Goal: Browse casually

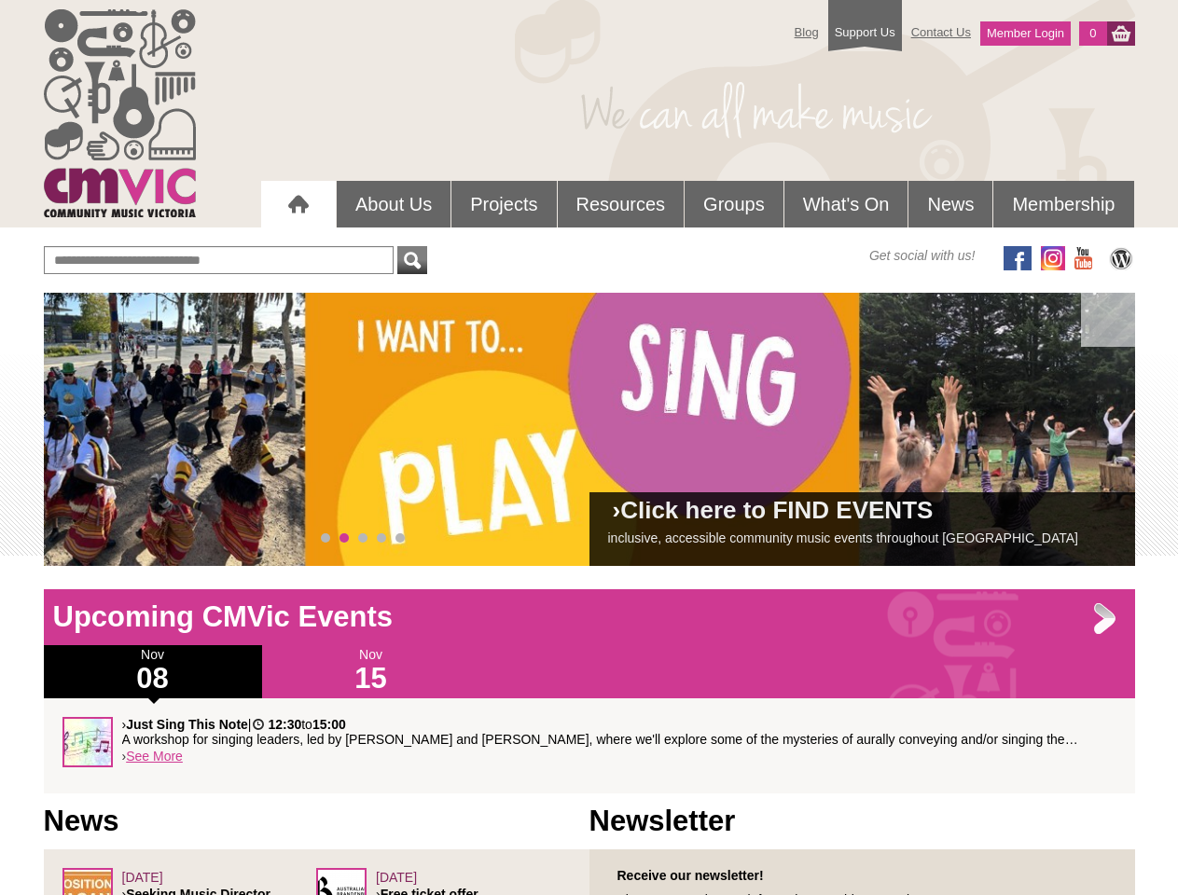
click at [589, 429] on div "› Click here to FIND EVENTS inclusive, accessible community music events throug…" at bounding box center [589, 429] width 1091 height 273
click at [86, 430] on span at bounding box center [85, 429] width 37 height 37
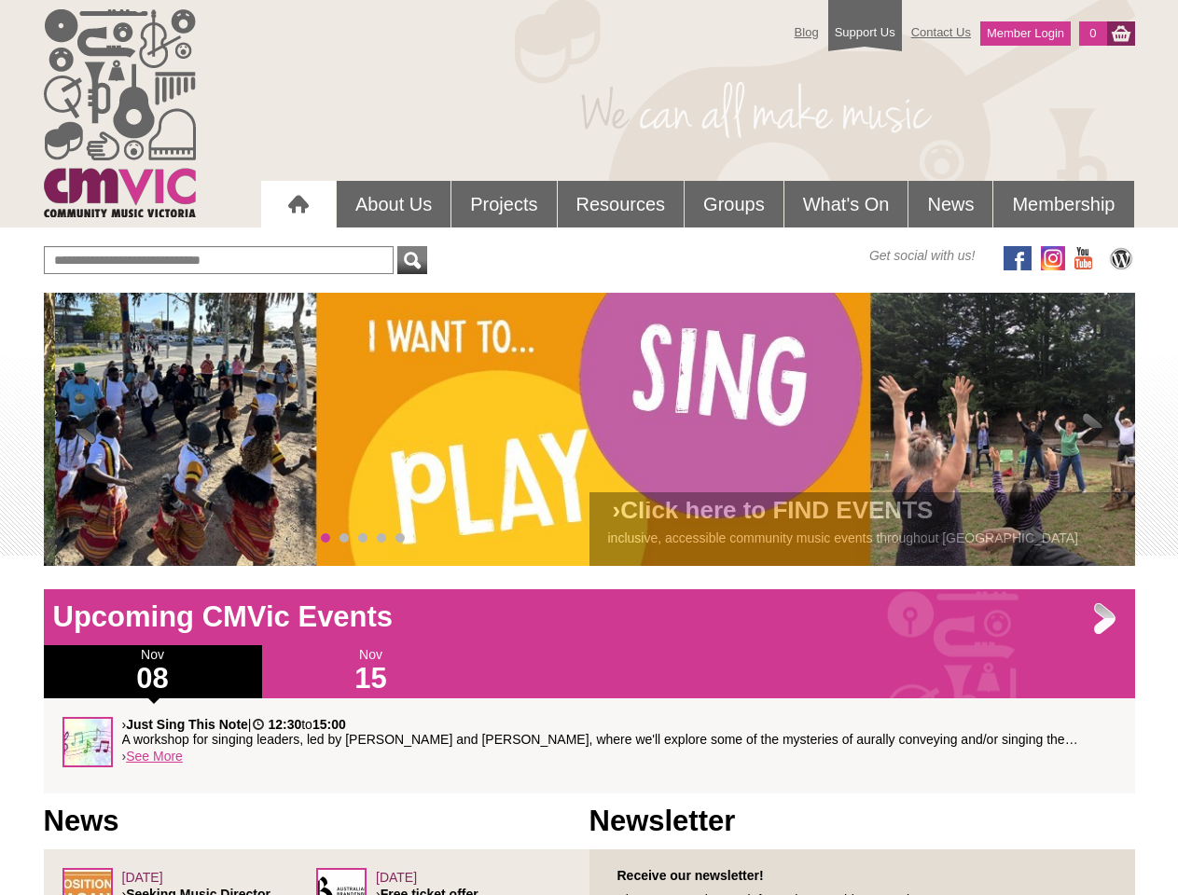
click at [1093, 430] on span at bounding box center [1092, 429] width 37 height 37
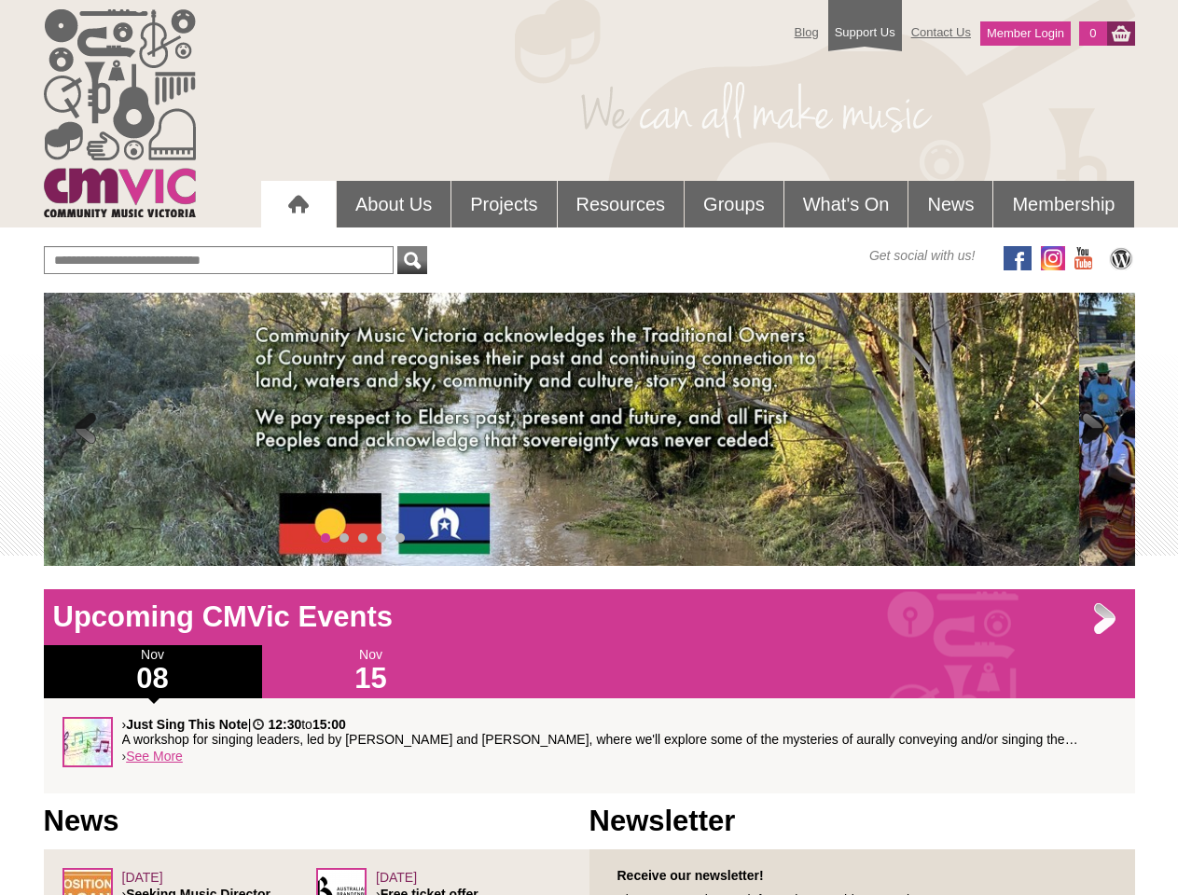
click at [325, 538] on span "0" at bounding box center [325, 537] width 9 height 9
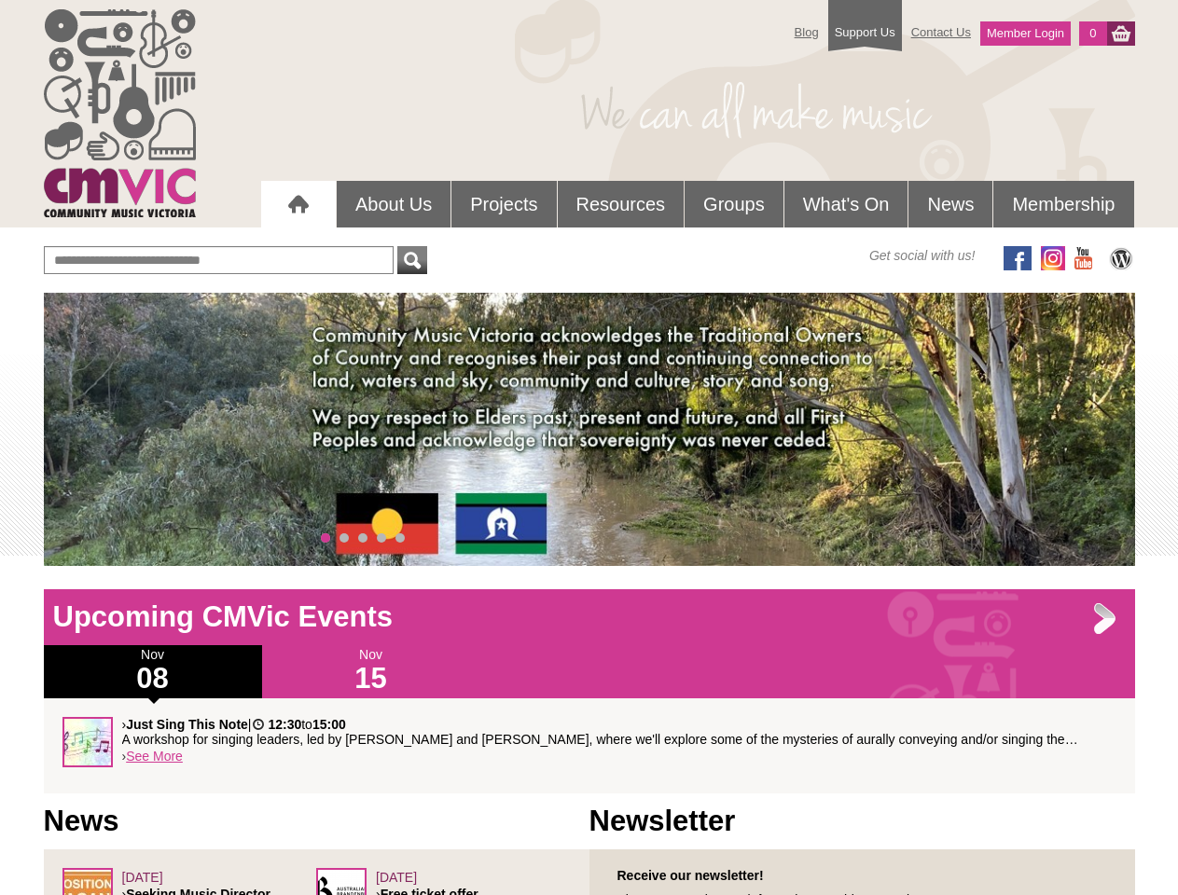
click at [344, 538] on span "1" at bounding box center [343, 537] width 9 height 9
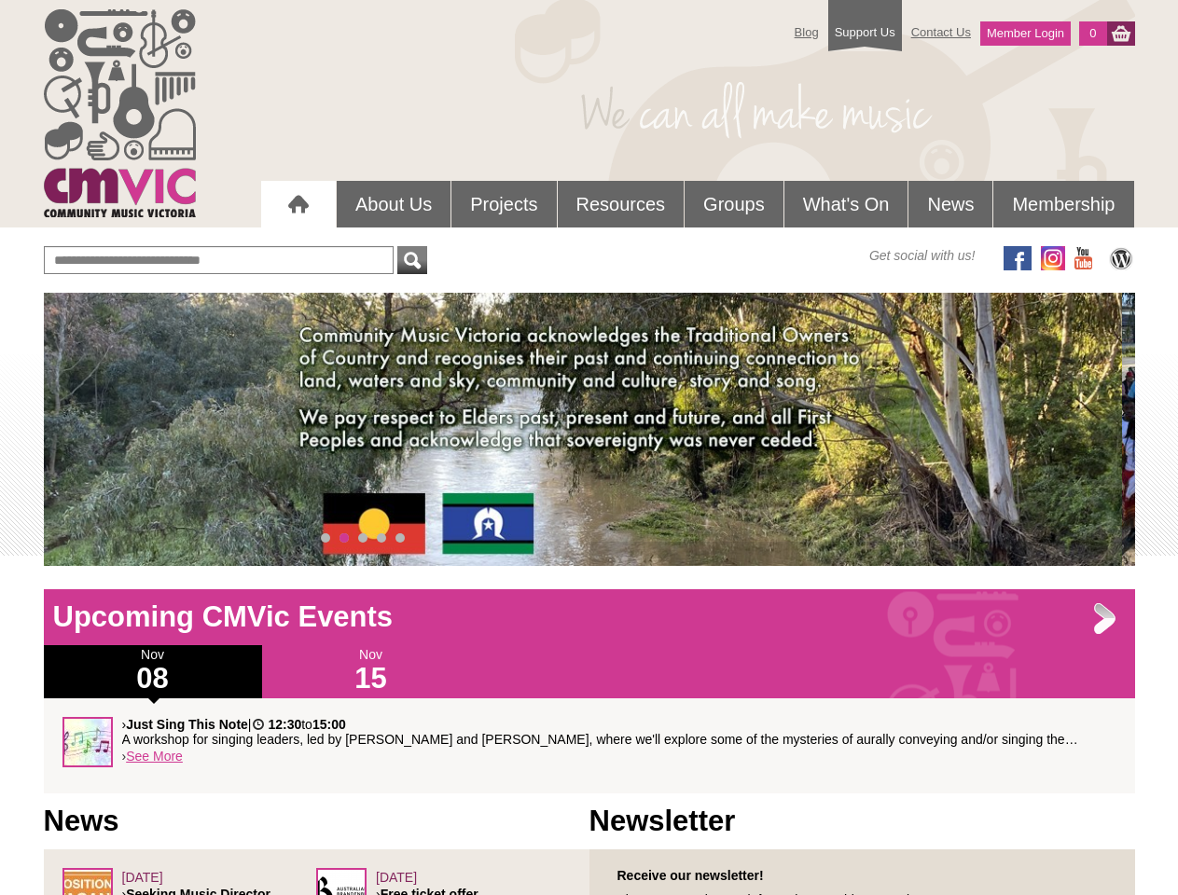
click at [363, 538] on span "2" at bounding box center [362, 537] width 9 height 9
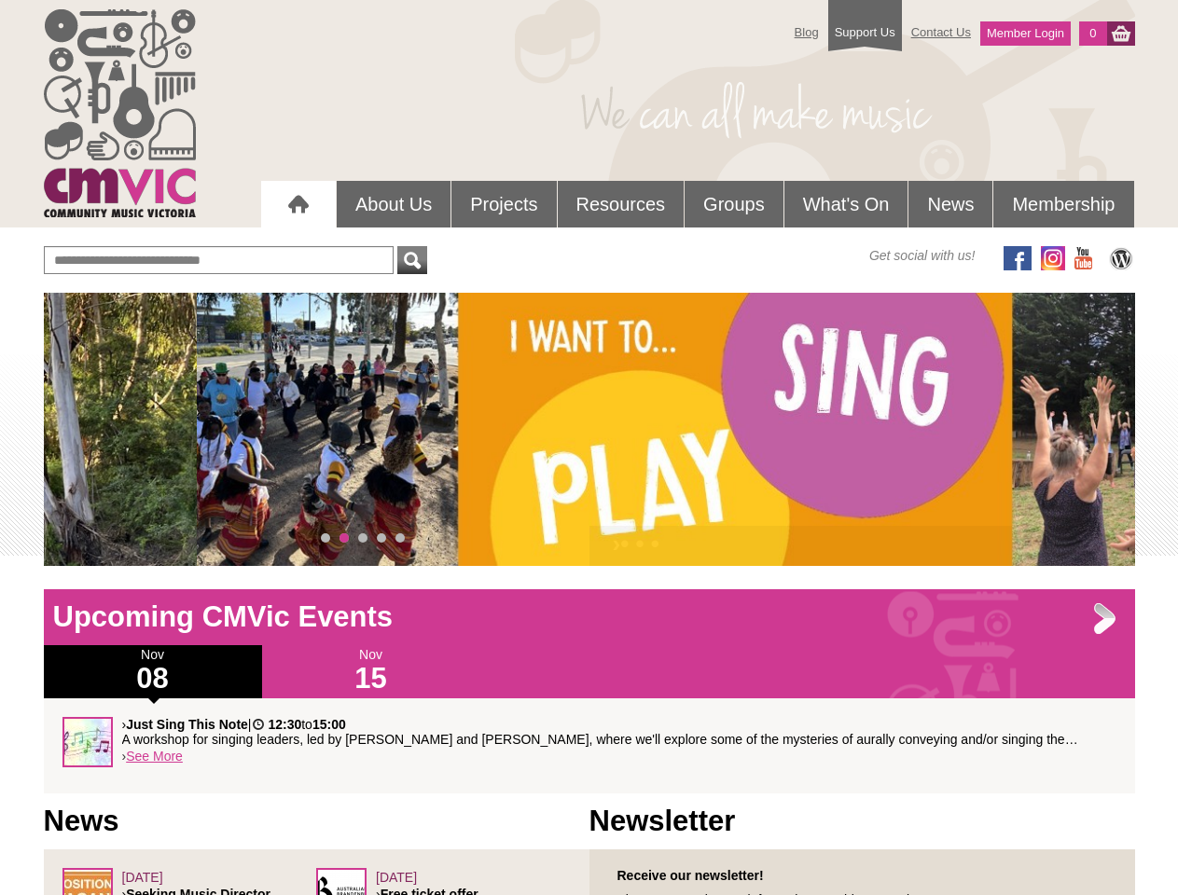
click at [381, 538] on span "3" at bounding box center [381, 537] width 9 height 9
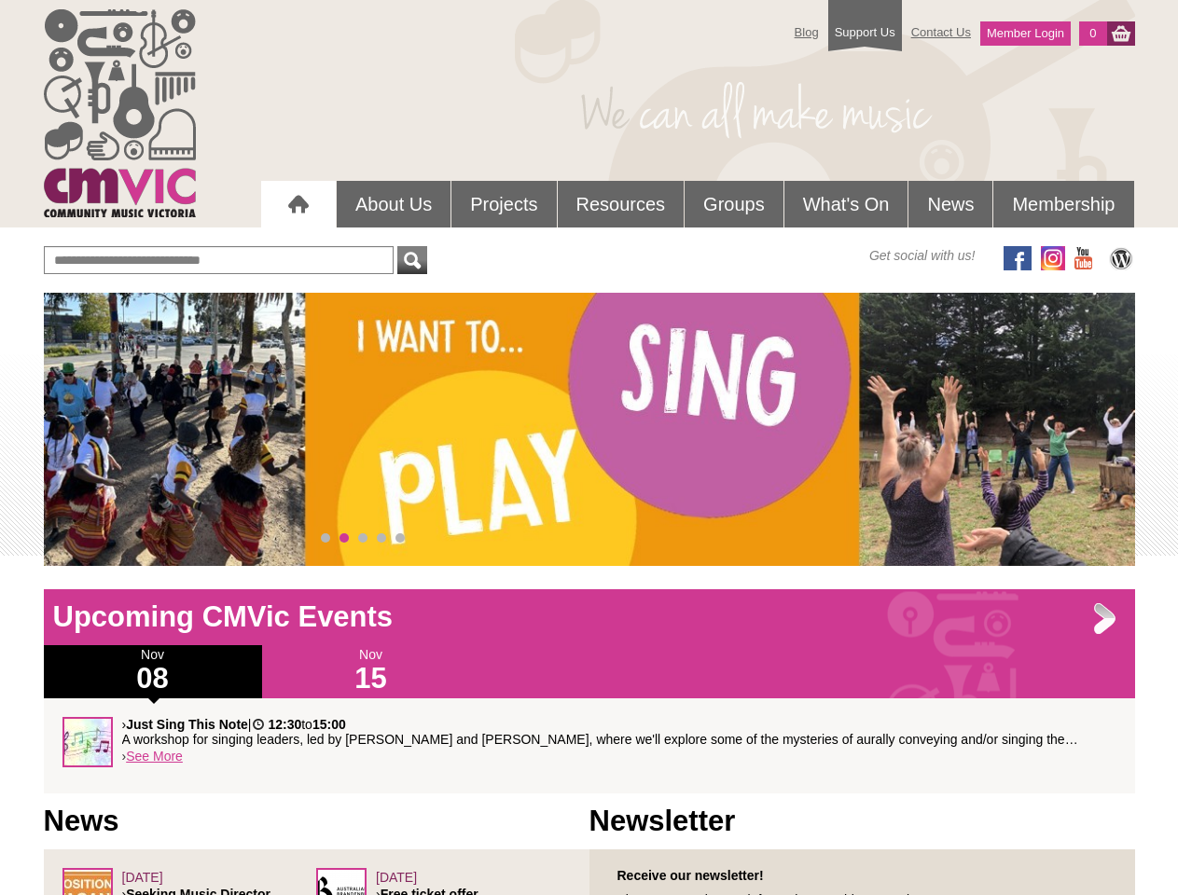
click at [400, 538] on span "4" at bounding box center [399, 537] width 9 height 9
